Goal: Download file/media

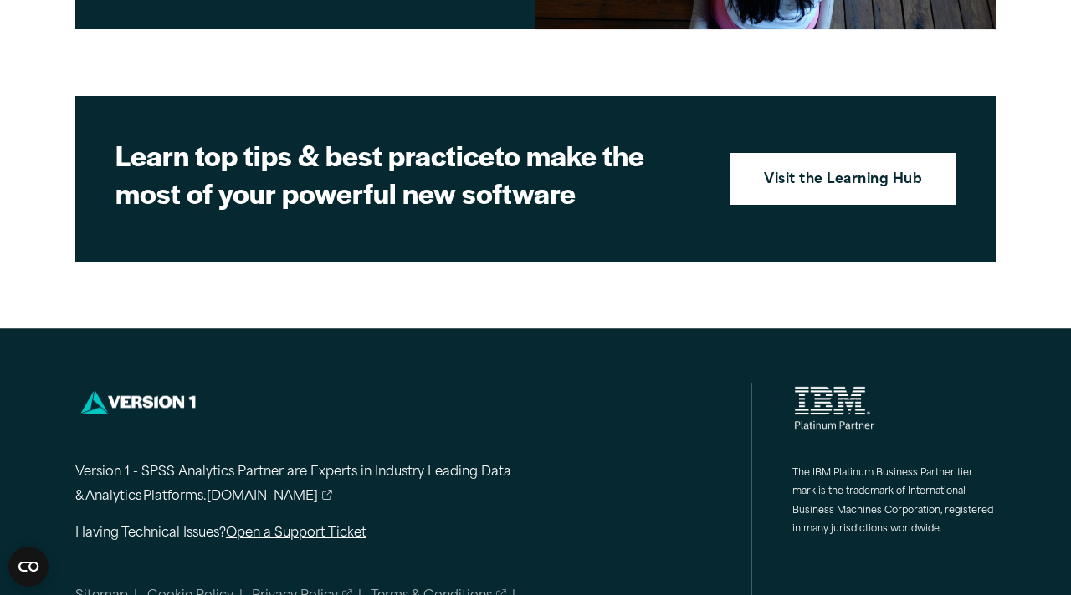
scroll to position [2520, 0]
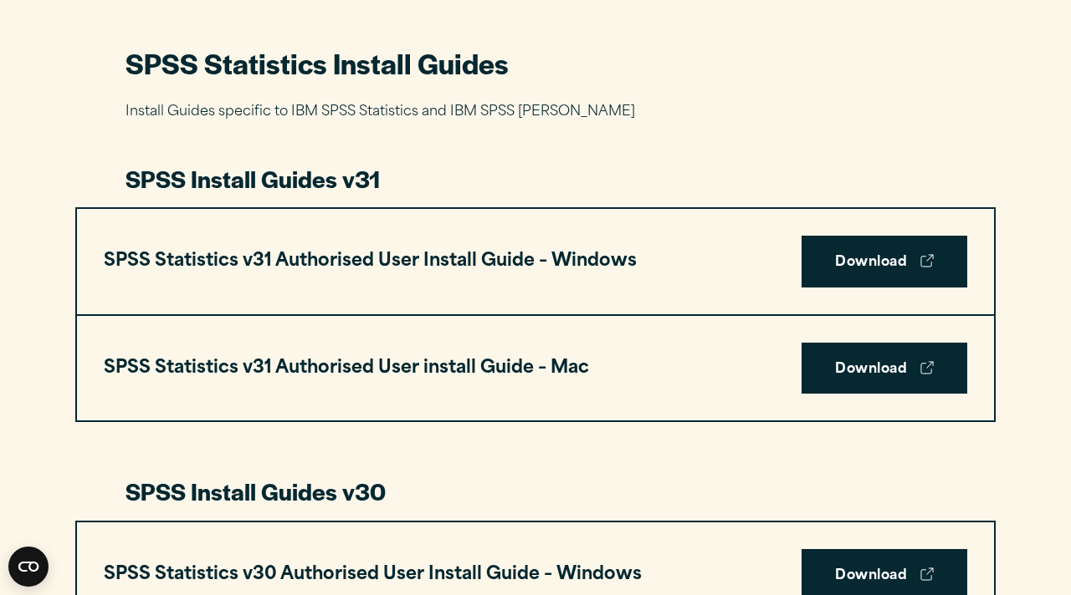
scroll to position [782, 0]
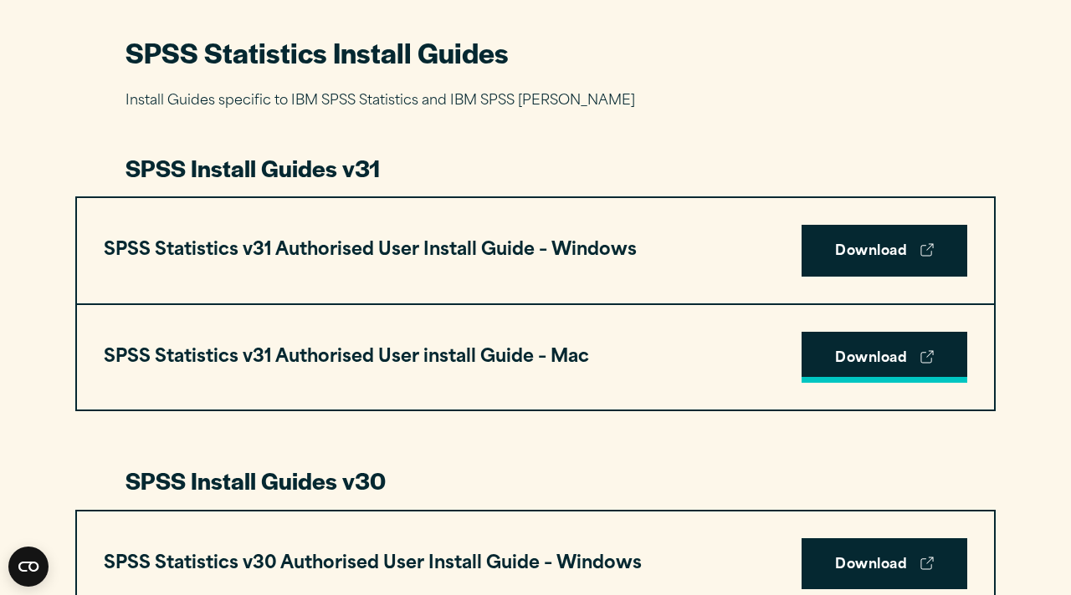
click at [832, 372] on link "Download" at bounding box center [884, 358] width 166 height 52
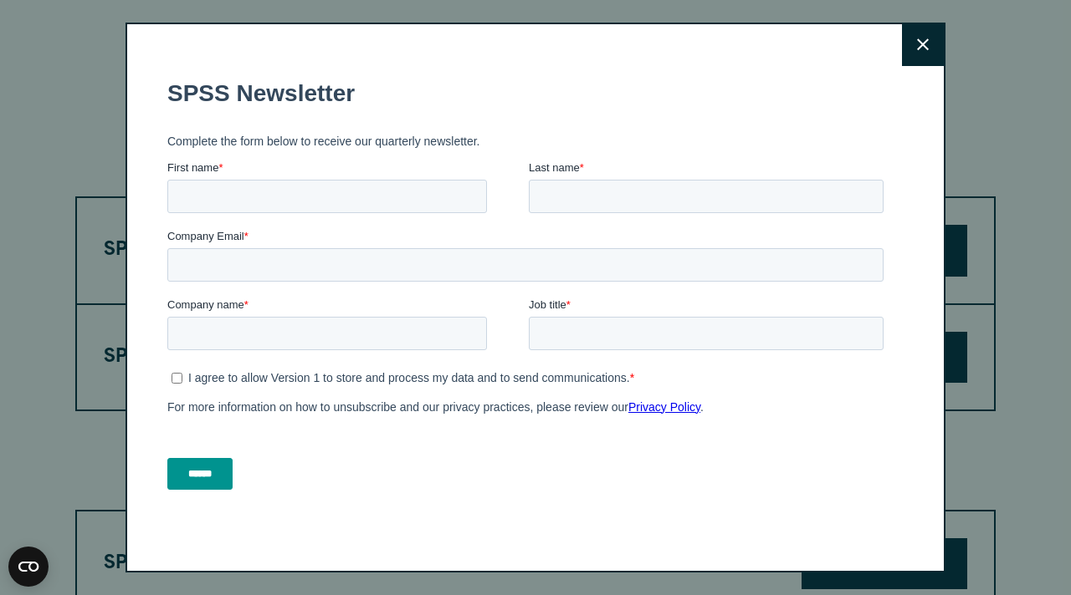
click at [902, 41] on button "Close" at bounding box center [923, 45] width 42 height 42
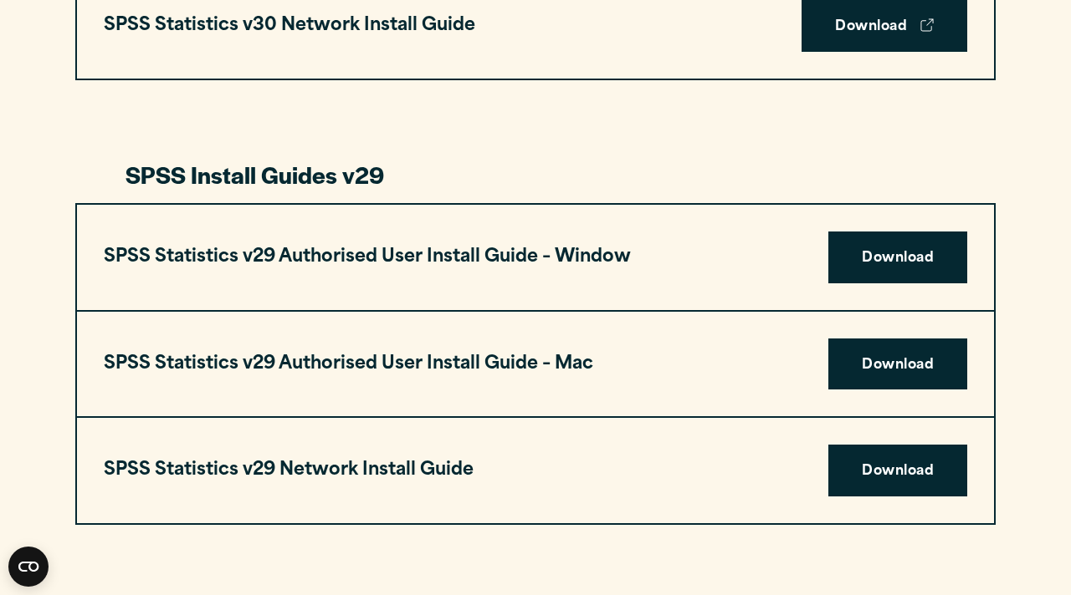
scroll to position [1536, 0]
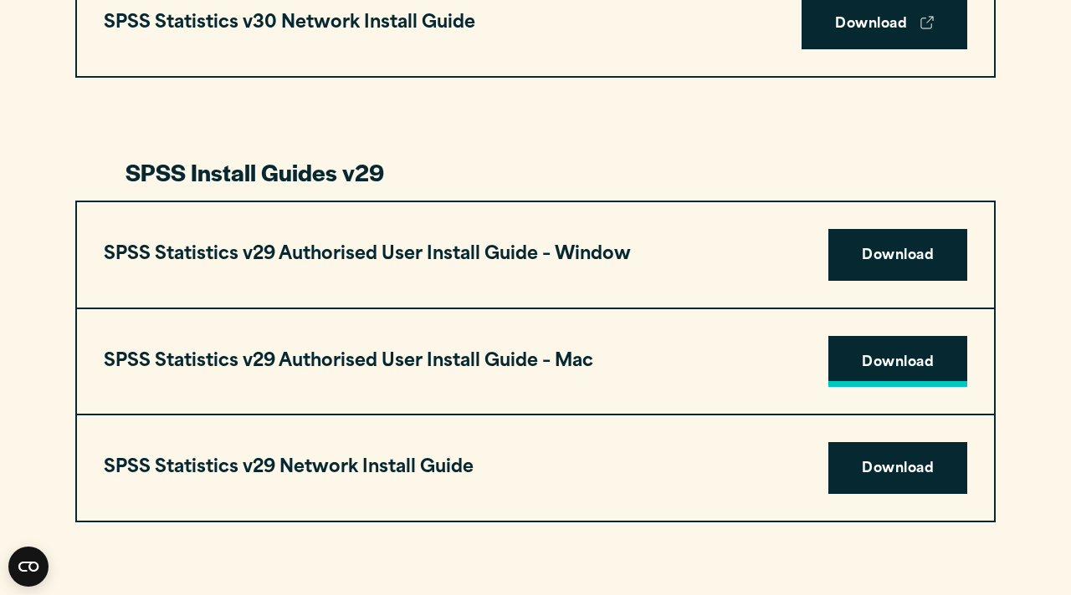
click at [941, 357] on link "Download" at bounding box center [897, 362] width 139 height 52
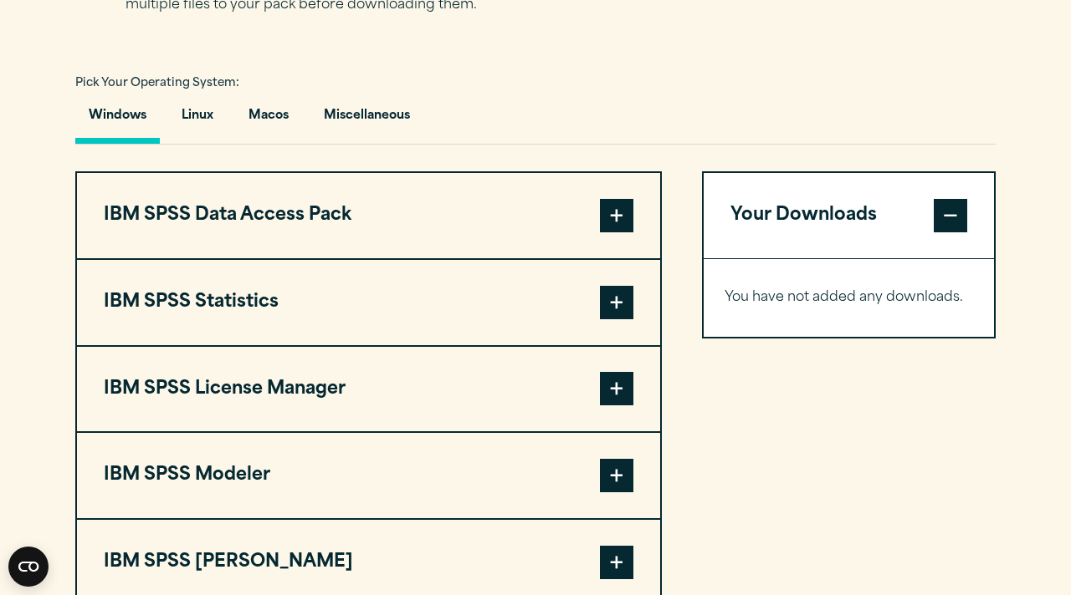
scroll to position [1184, 0]
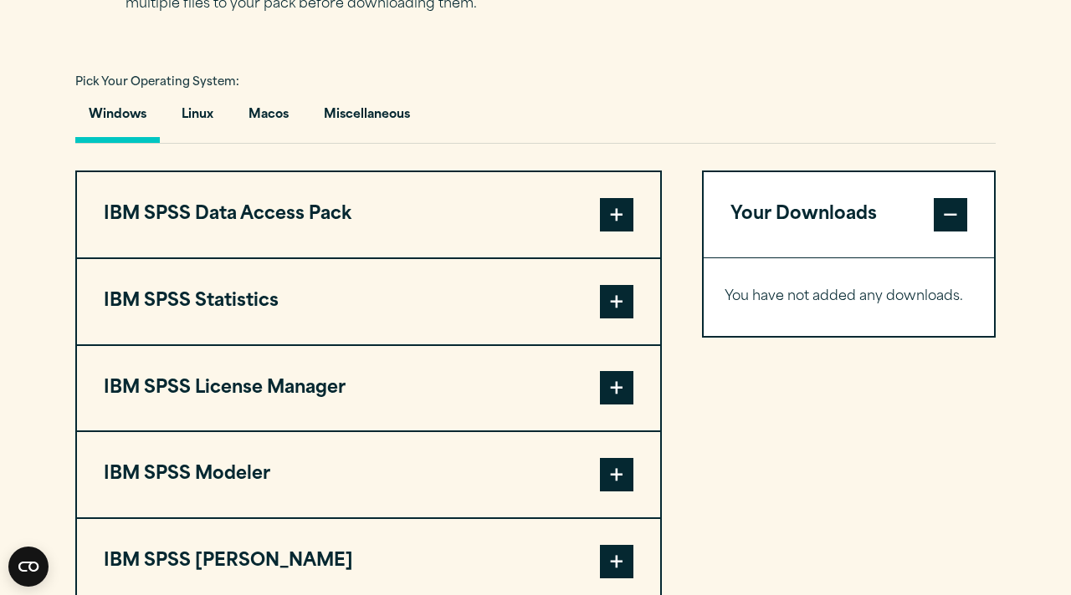
click at [622, 232] on span at bounding box center [616, 214] width 33 height 33
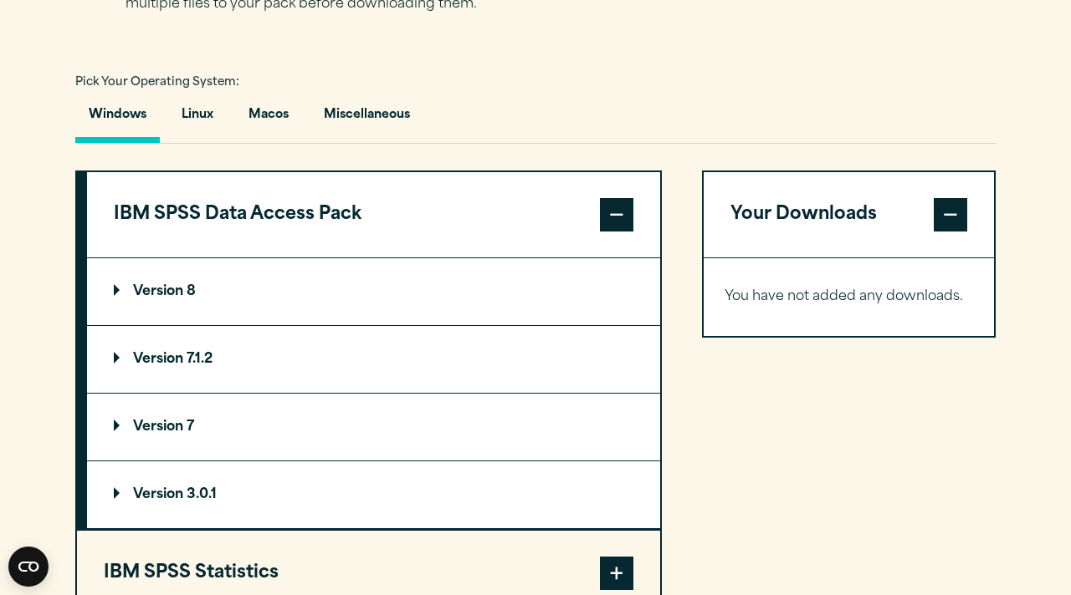
click at [621, 232] on span at bounding box center [616, 214] width 33 height 33
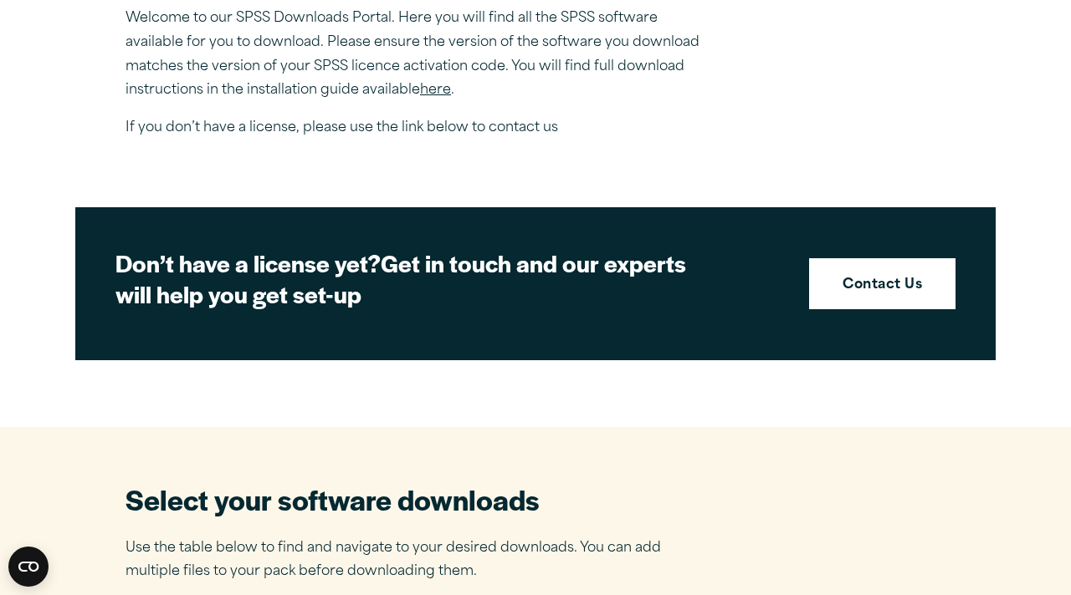
scroll to position [0, 0]
